Goal: Information Seeking & Learning: Learn about a topic

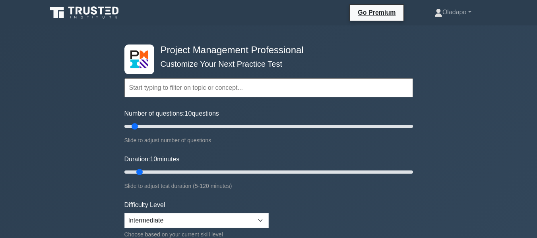
select select "intermediate"
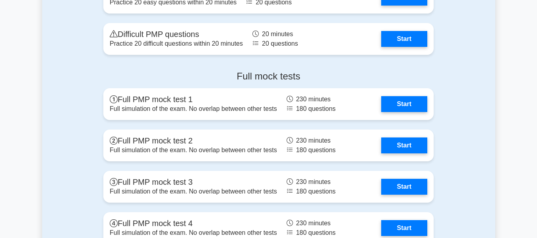
scroll to position [3039, 0]
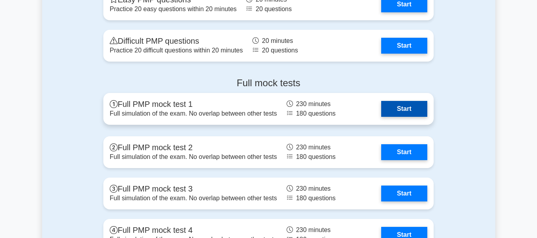
click at [405, 110] on link "Start" at bounding box center [404, 109] width 46 height 16
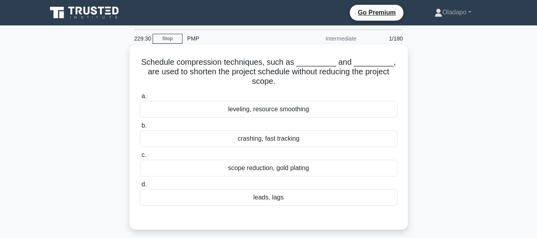
click at [154, 141] on div "crashing, fast tracking" at bounding box center [269, 138] width 258 height 17
click at [140, 128] on input "b. crashing, fast tracking" at bounding box center [140, 125] width 0 height 5
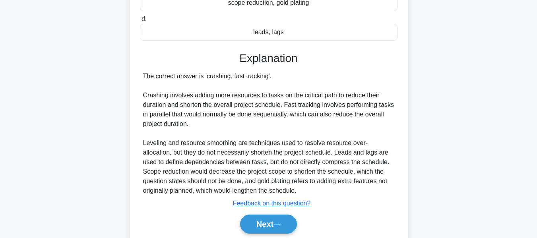
scroll to position [180, 0]
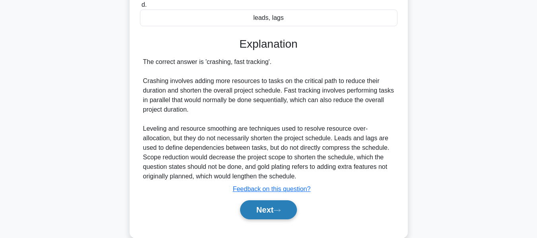
click at [276, 213] on button "Next" at bounding box center [268, 209] width 57 height 19
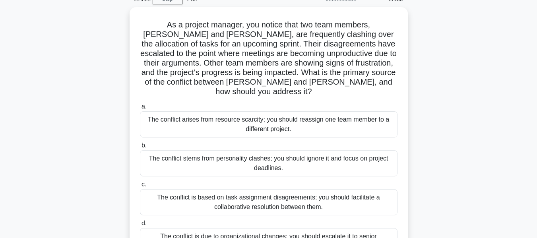
scroll to position [39, 0]
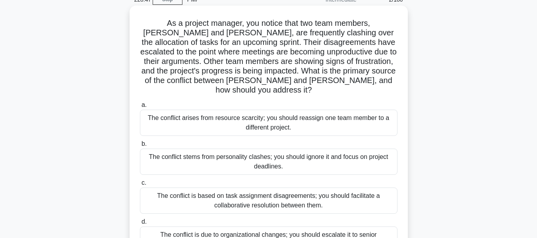
click at [194, 198] on div "The conflict is based on task assignment disagreements; you should facilitate a…" at bounding box center [269, 201] width 258 height 26
click at [140, 186] on input "c. The conflict is based on task assignment disagreements; you should facilitat…" at bounding box center [140, 182] width 0 height 5
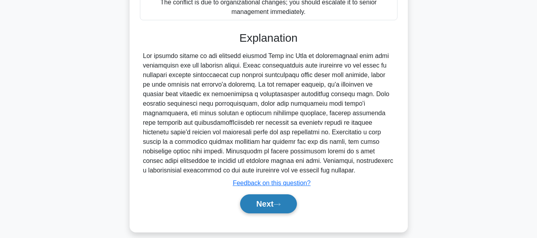
click at [279, 202] on icon at bounding box center [276, 204] width 7 height 4
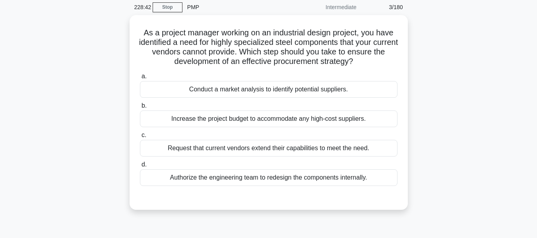
scroll to position [35, 0]
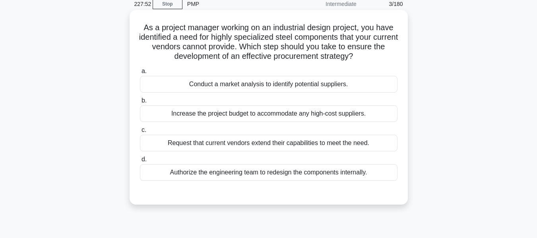
click at [267, 88] on div "Conduct a market analysis to identify potential suppliers." at bounding box center [269, 84] width 258 height 17
click at [140, 74] on input "a. Conduct a market analysis to identify potential suppliers." at bounding box center [140, 71] width 0 height 5
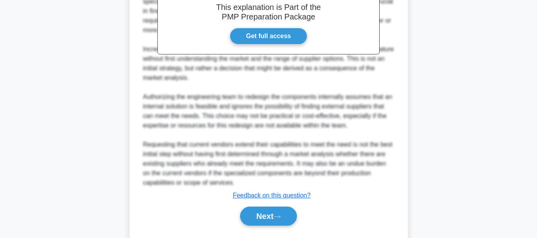
scroll to position [291, 0]
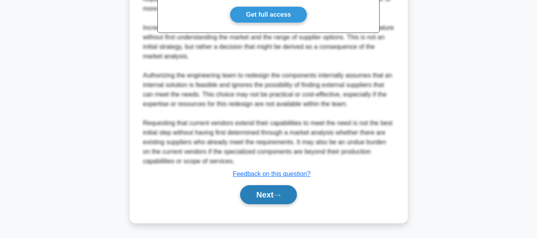
click at [289, 200] on button "Next" at bounding box center [268, 194] width 57 height 19
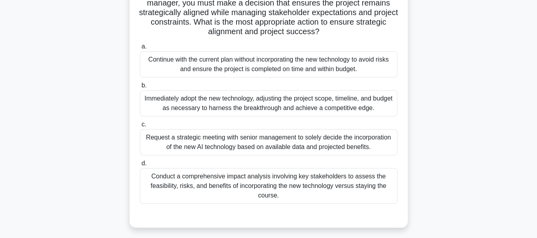
scroll to position [158, 0]
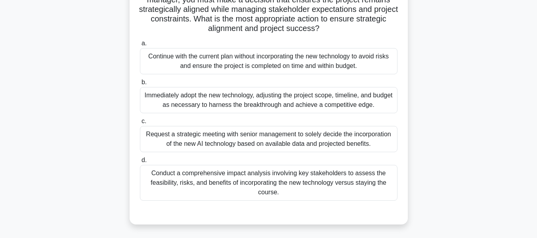
click at [171, 193] on div "Conduct a comprehensive impact analysis involving key stakeholders to assess th…" at bounding box center [269, 183] width 258 height 36
click at [140, 163] on input "d. Conduct a comprehensive impact analysis involving key stakeholders to assess…" at bounding box center [140, 160] width 0 height 5
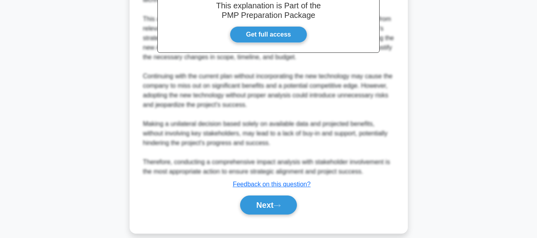
scroll to position [434, 0]
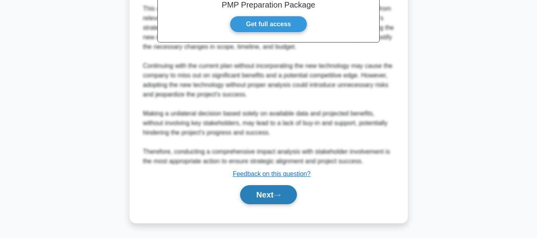
click at [279, 203] on button "Next" at bounding box center [268, 194] width 57 height 19
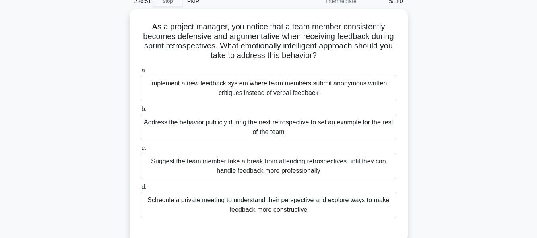
scroll to position [37, 0]
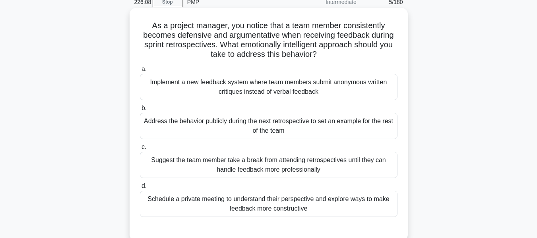
click at [174, 208] on div "Schedule a private meeting to understand their perspective and explore ways to …" at bounding box center [269, 204] width 258 height 26
click at [140, 189] on input "d. Schedule a private meeting to understand their perspective and explore ways …" at bounding box center [140, 186] width 0 height 5
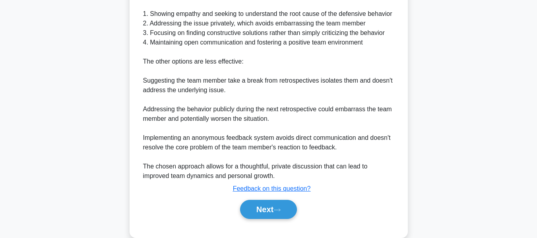
scroll to position [329, 0]
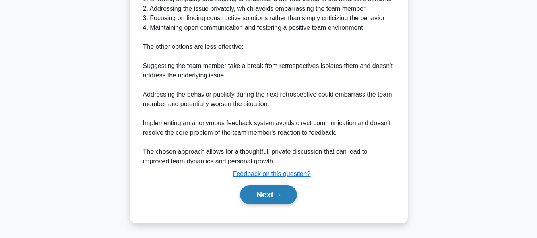
click at [281, 194] on icon at bounding box center [276, 195] width 7 height 4
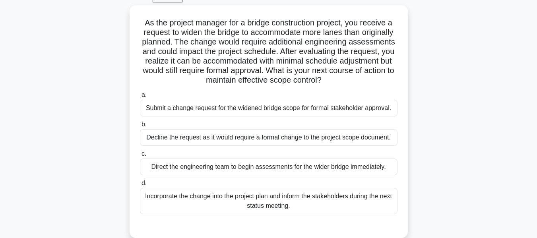
scroll to position [40, 0]
click at [182, 116] on div "Submit a change request for the widened bridge scope for formal stakeholder app…" at bounding box center [269, 107] width 258 height 17
click at [140, 97] on input "a. Submit a change request for the widened bridge scope for formal stakeholder …" at bounding box center [140, 94] width 0 height 5
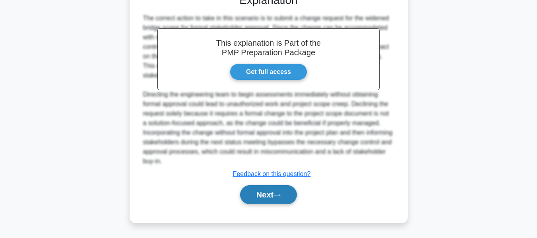
click at [281, 196] on icon at bounding box center [276, 195] width 7 height 4
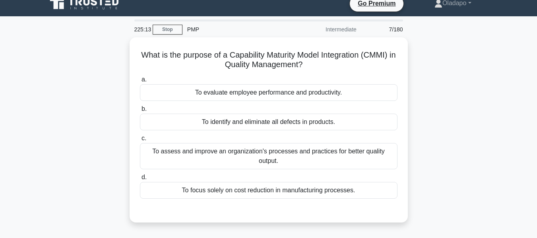
scroll to position [8, 0]
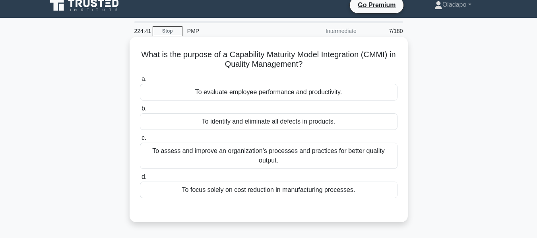
click at [170, 157] on div "To assess and improve an organization's processes and practices for better qual…" at bounding box center [269, 156] width 258 height 26
click at [140, 141] on input "c. To assess and improve an organization's processes and practices for better q…" at bounding box center [140, 138] width 0 height 5
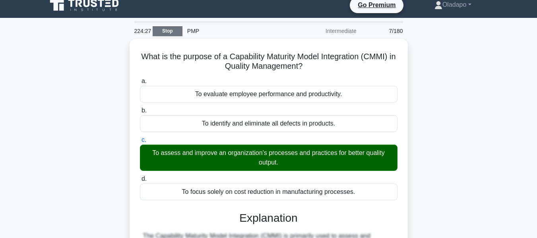
click at [173, 34] on link "Stop" at bounding box center [168, 31] width 30 height 10
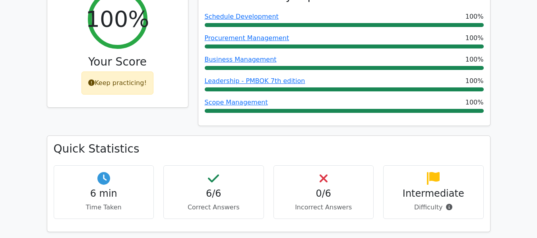
scroll to position [127, 0]
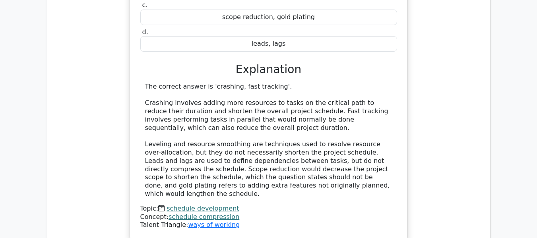
scroll to position [530, 0]
